Goal: Task Accomplishment & Management: Use online tool/utility

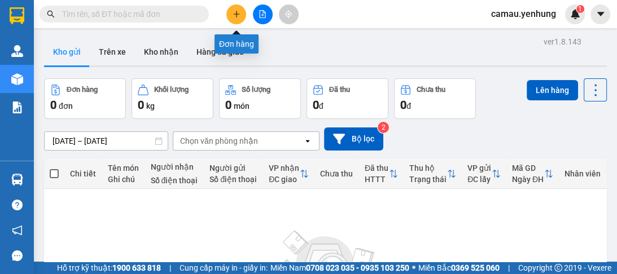
click at [234, 18] on button at bounding box center [236, 15] width 20 height 20
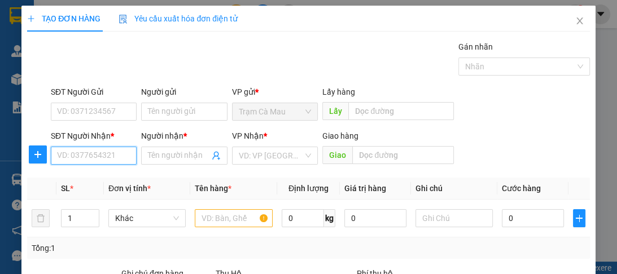
click at [91, 156] on input "SĐT Người Nhận *" at bounding box center [94, 156] width 86 height 18
type input "0918749946"
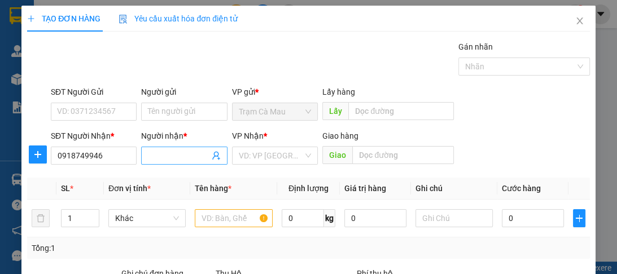
click at [174, 154] on input "Người nhận *" at bounding box center [178, 156] width 61 height 12
type input "a"
click at [282, 162] on input "search" at bounding box center [271, 155] width 64 height 17
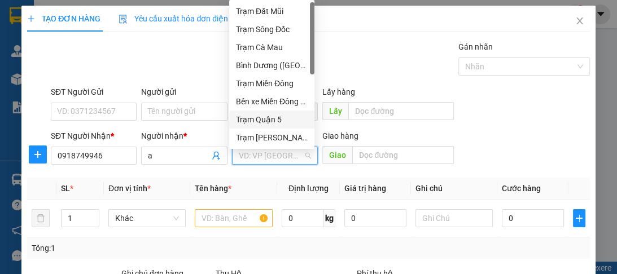
click at [282, 119] on div "Trạm Quận 5" at bounding box center [272, 120] width 72 height 12
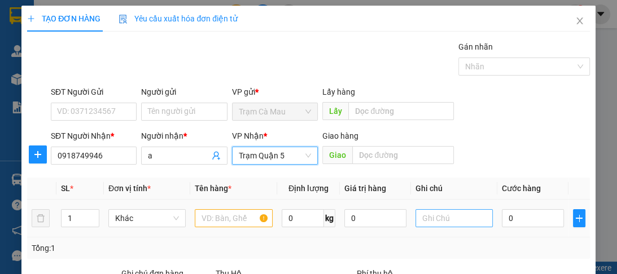
scroll to position [45, 0]
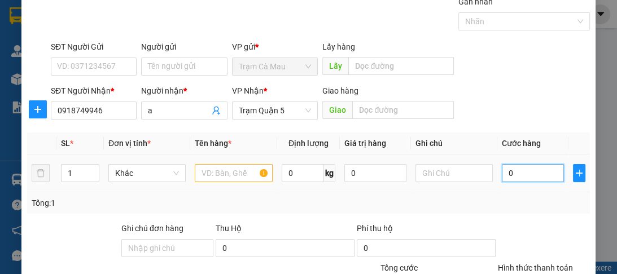
click at [512, 171] on input "0" at bounding box center [533, 173] width 62 height 18
type input "5"
type input "50"
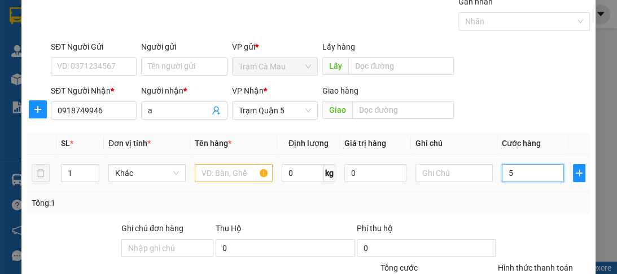
type input "50"
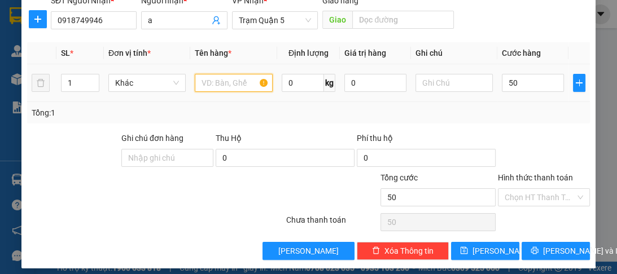
type input "50.000"
click at [206, 79] on input "text" at bounding box center [233, 83] width 77 height 18
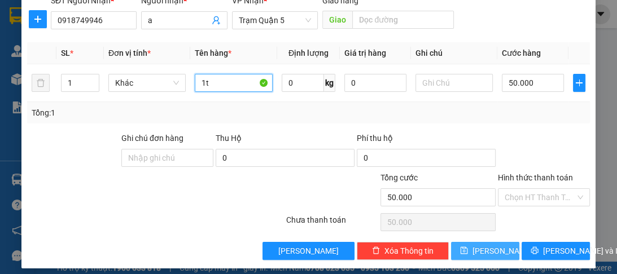
type input "1t"
click at [490, 250] on span "Lưu" at bounding box center [503, 251] width 60 height 12
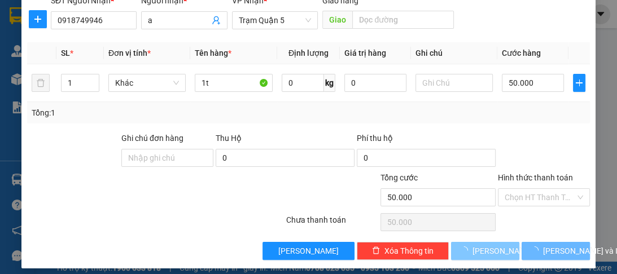
type input "0"
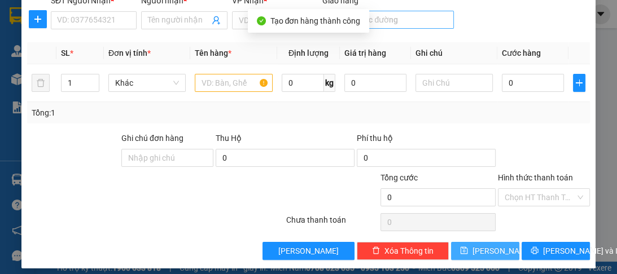
scroll to position [0, 0]
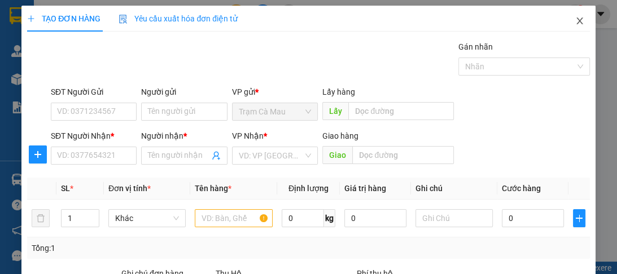
click at [575, 22] on icon "close" at bounding box center [579, 20] width 9 height 9
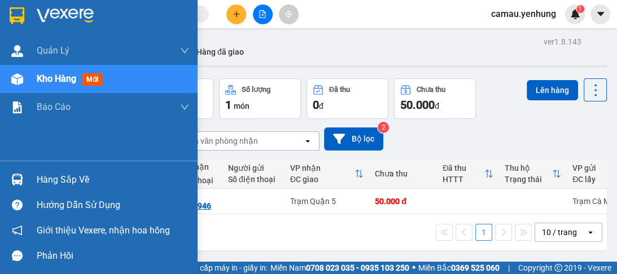
click at [15, 80] on img at bounding box center [17, 79] width 12 height 12
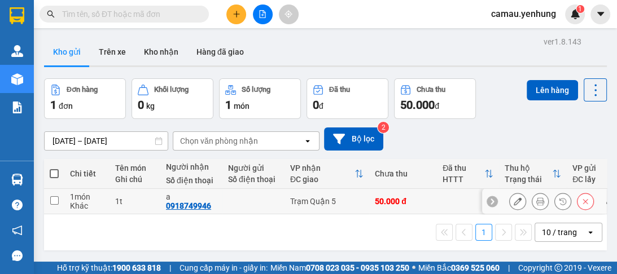
click at [53, 199] on input "checkbox" at bounding box center [54, 201] width 8 height 8
checkbox input "true"
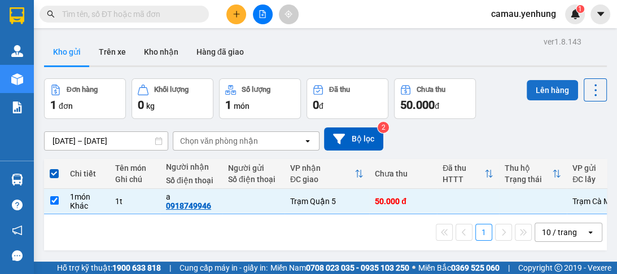
click at [540, 93] on button "Lên hàng" at bounding box center [552, 90] width 51 height 20
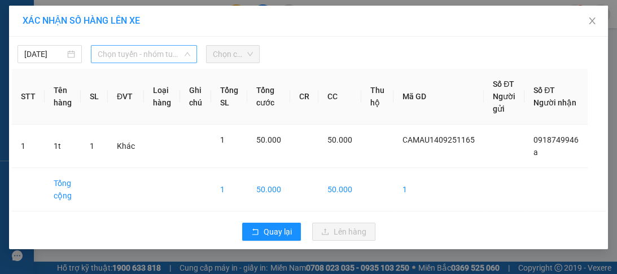
click at [177, 53] on span "Chọn tuyến - nhóm tuyến" at bounding box center [144, 54] width 93 height 17
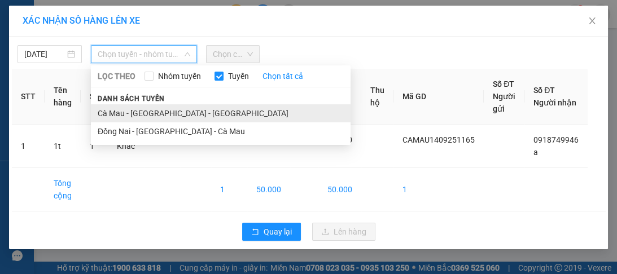
click at [177, 115] on li "Cà Mau - Sài Gòn - Đồng Nai" at bounding box center [221, 113] width 260 height 18
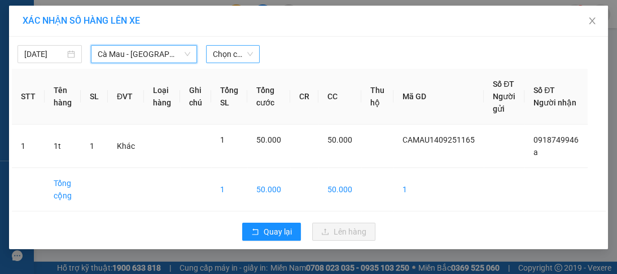
click at [248, 54] on span "Chọn chuyến" at bounding box center [233, 54] width 40 height 17
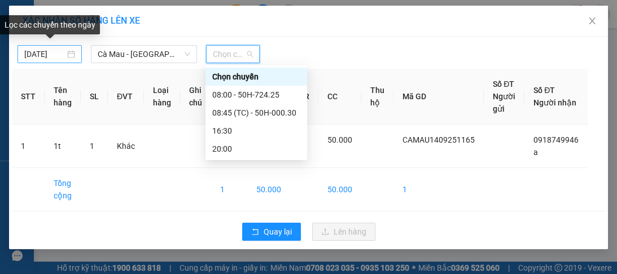
click at [73, 55] on div "[DATE]" at bounding box center [49, 54] width 51 height 12
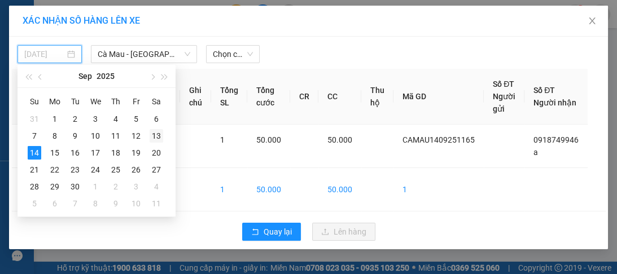
click at [158, 136] on div "13" at bounding box center [157, 136] width 14 height 14
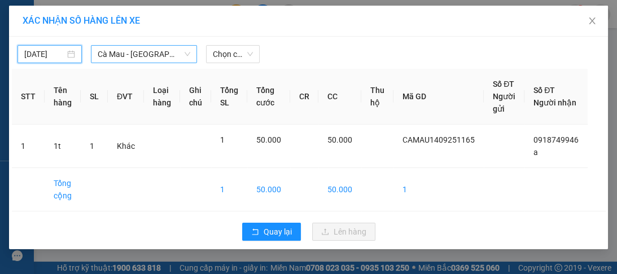
click at [182, 54] on span "Cà Mau - Sài Gòn - Đồng Nai" at bounding box center [144, 54] width 93 height 17
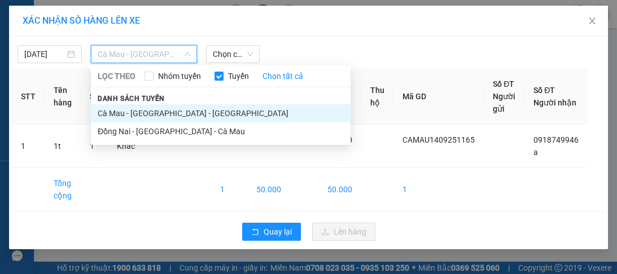
type input "13/09/2025"
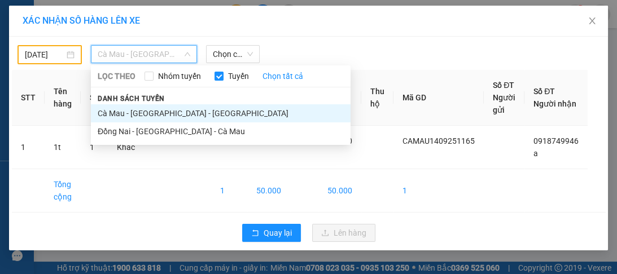
click at [183, 116] on li "Cà Mau - Sài Gòn - Đồng Nai" at bounding box center [221, 113] width 260 height 18
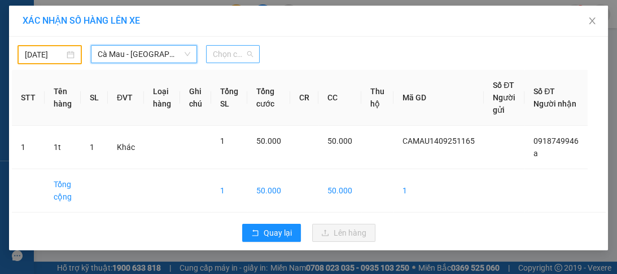
click at [251, 51] on span "Chọn chuyến" at bounding box center [233, 54] width 40 height 17
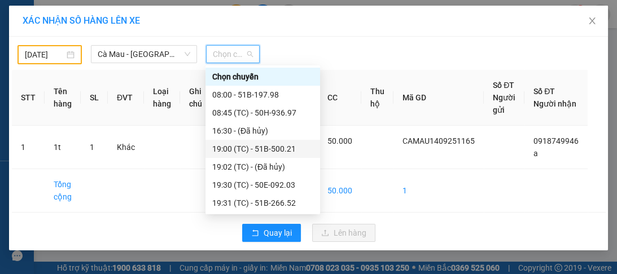
click at [289, 150] on div "19:00 (TC) - 51B-500.21" at bounding box center [262, 149] width 101 height 12
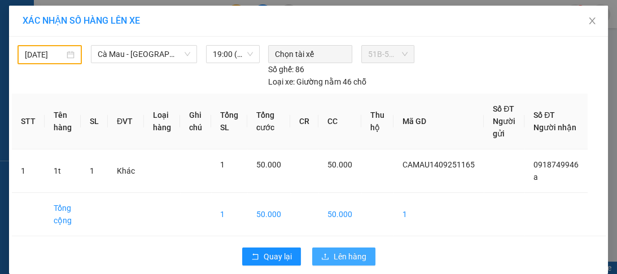
click at [348, 258] on span "Lên hàng" at bounding box center [350, 257] width 33 height 12
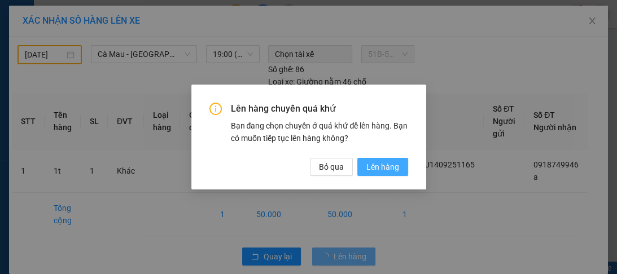
click at [382, 167] on span "Lên hàng" at bounding box center [383, 167] width 33 height 12
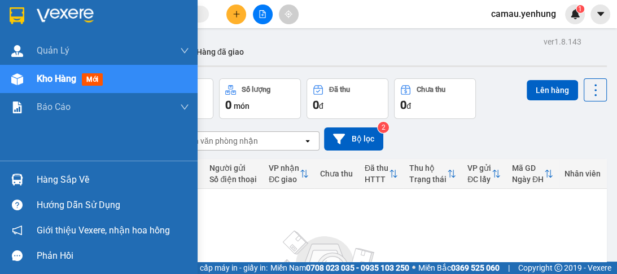
click at [15, 181] on img at bounding box center [17, 180] width 12 height 12
